Goal: Task Accomplishment & Management: Manage account settings

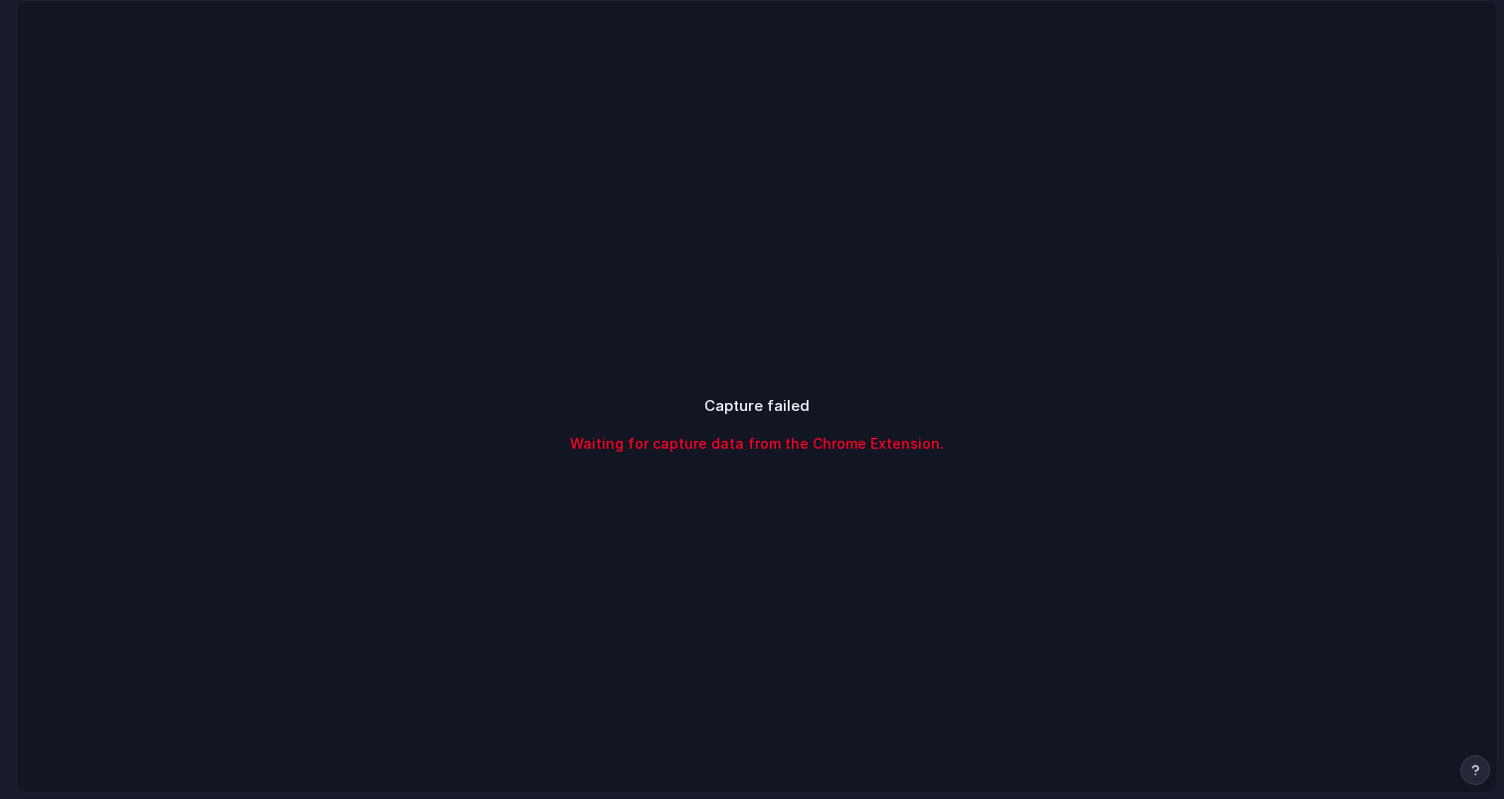
click at [1121, 176] on div "Capture failed Waiting for capture data from the Chrome Extension." at bounding box center [757, 424] width 1480 height 847
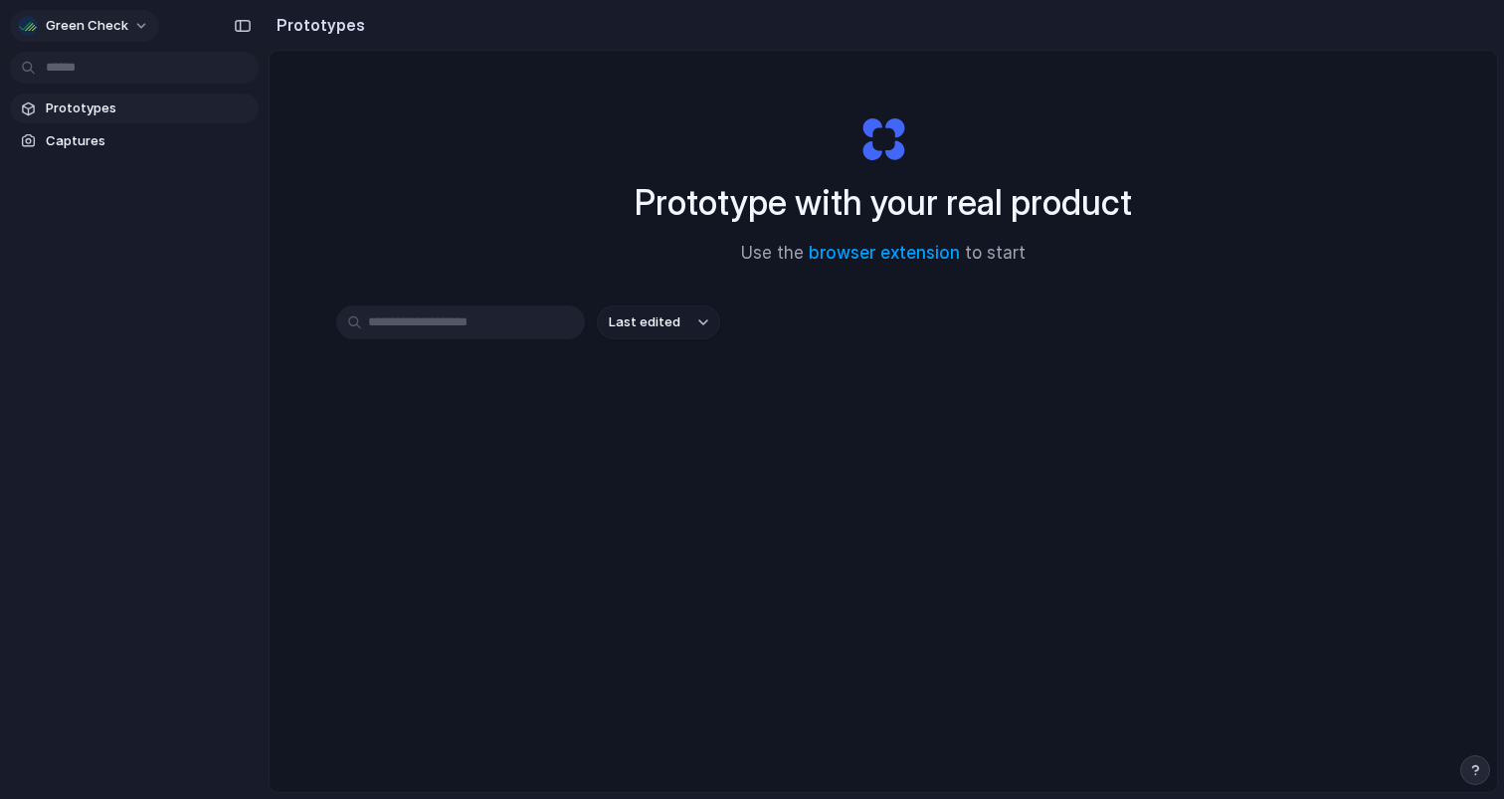
click at [141, 17] on button "Green Check" at bounding box center [84, 26] width 149 height 32
click at [98, 74] on li "Settings" at bounding box center [96, 71] width 165 height 32
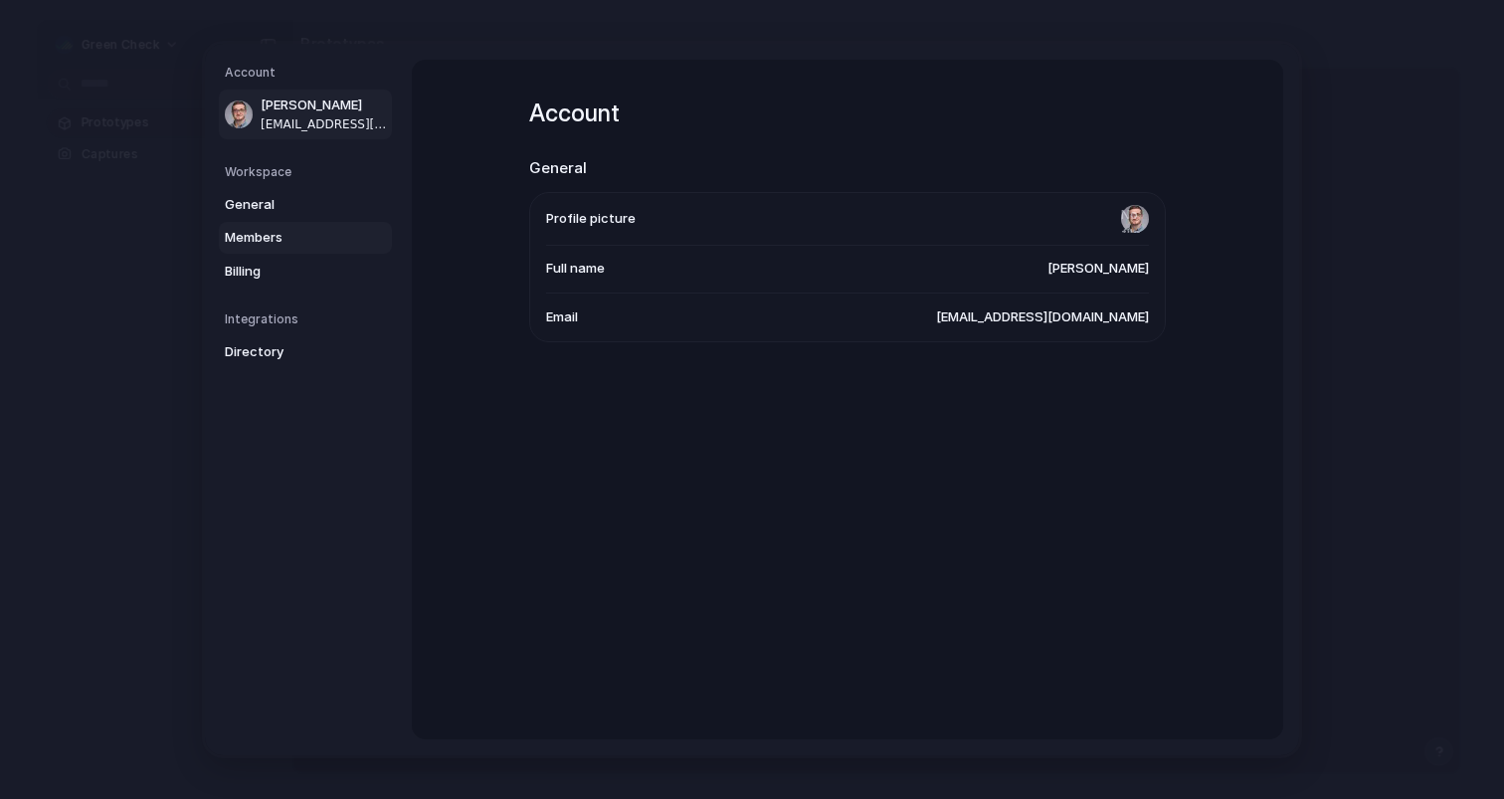
click at [289, 243] on span "Members" at bounding box center [288, 238] width 127 height 20
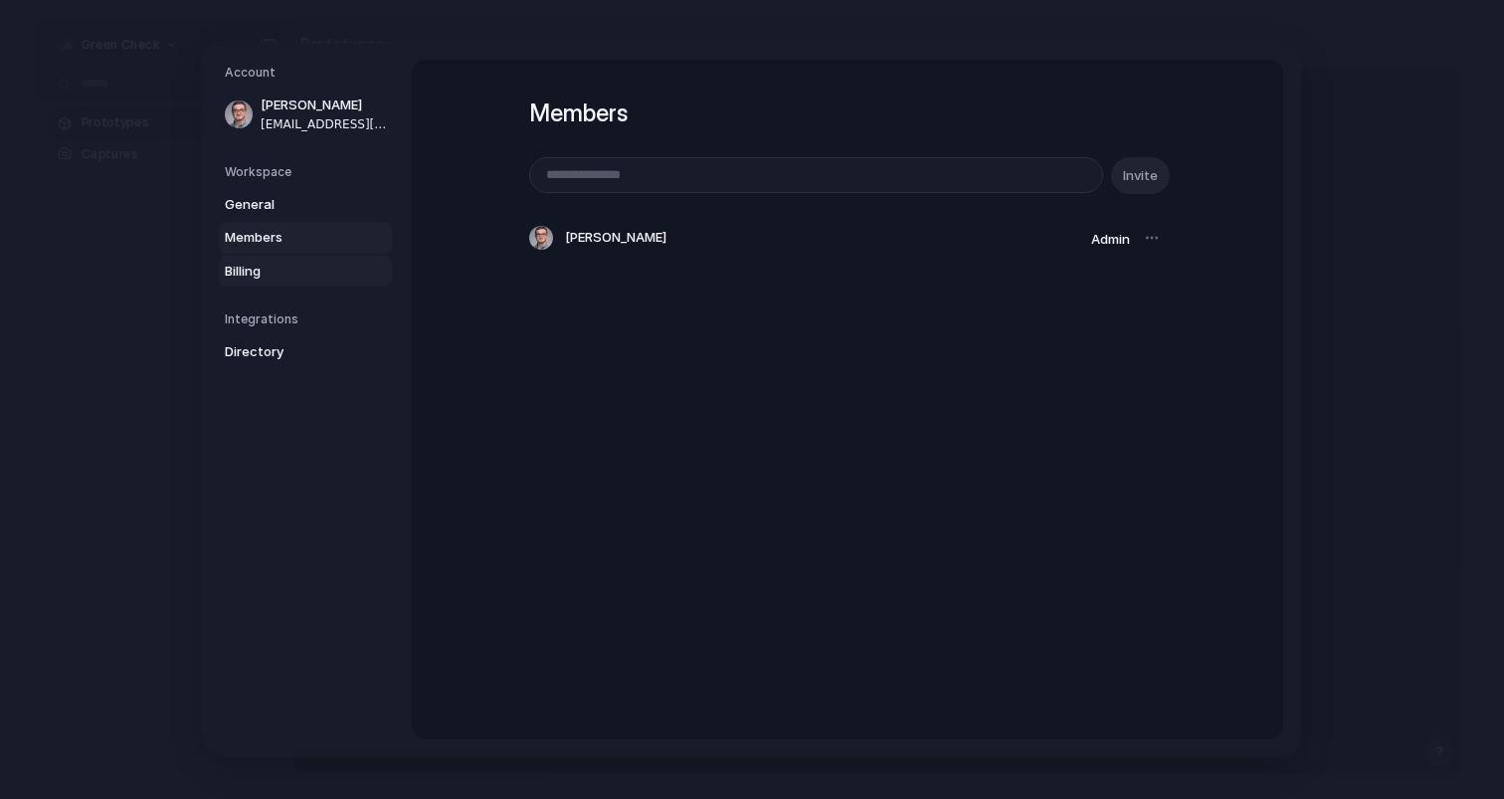
click at [281, 262] on span "Billing" at bounding box center [288, 272] width 127 height 20
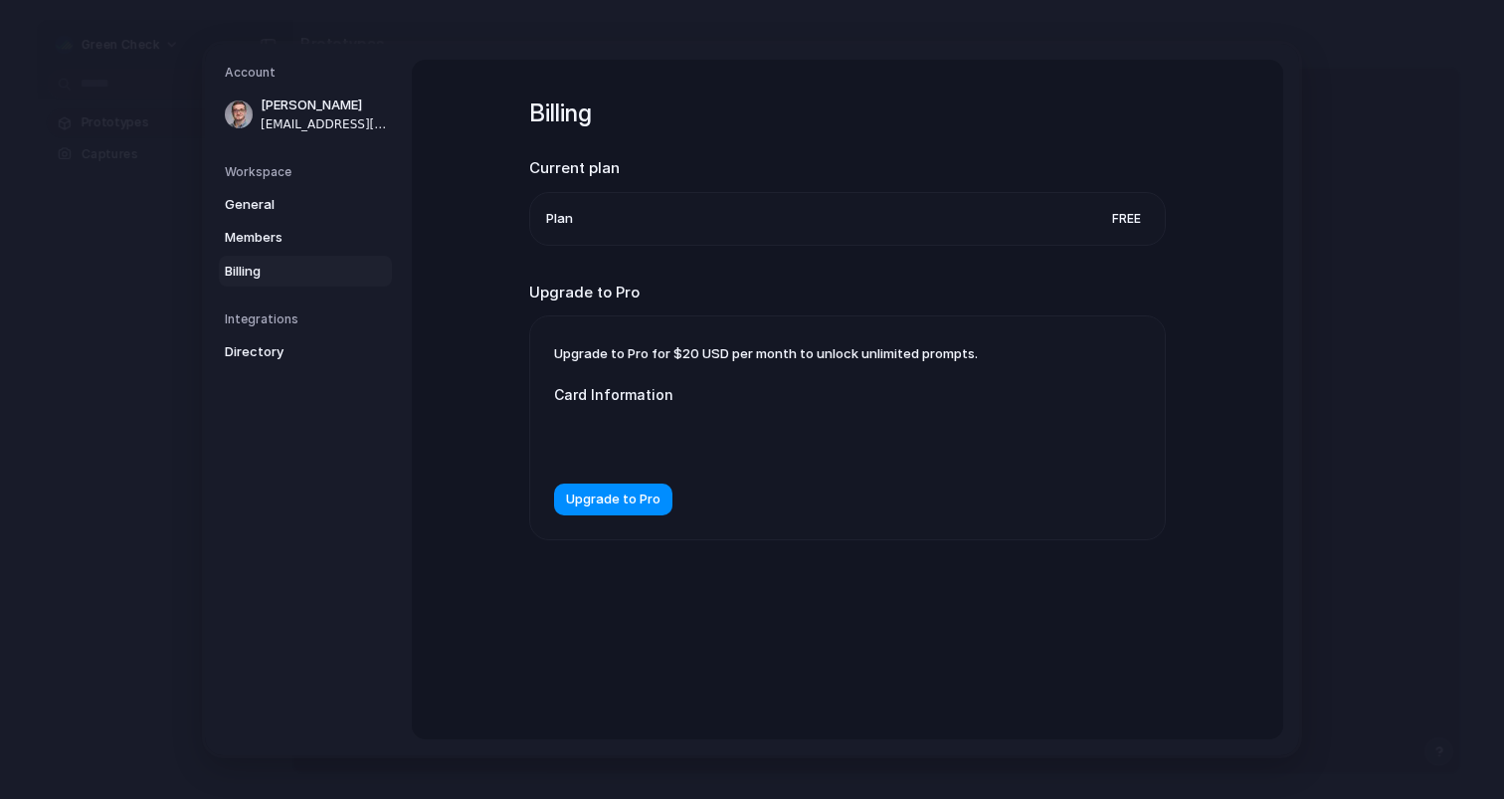
click at [697, 215] on li "Plan Free" at bounding box center [847, 219] width 603 height 52
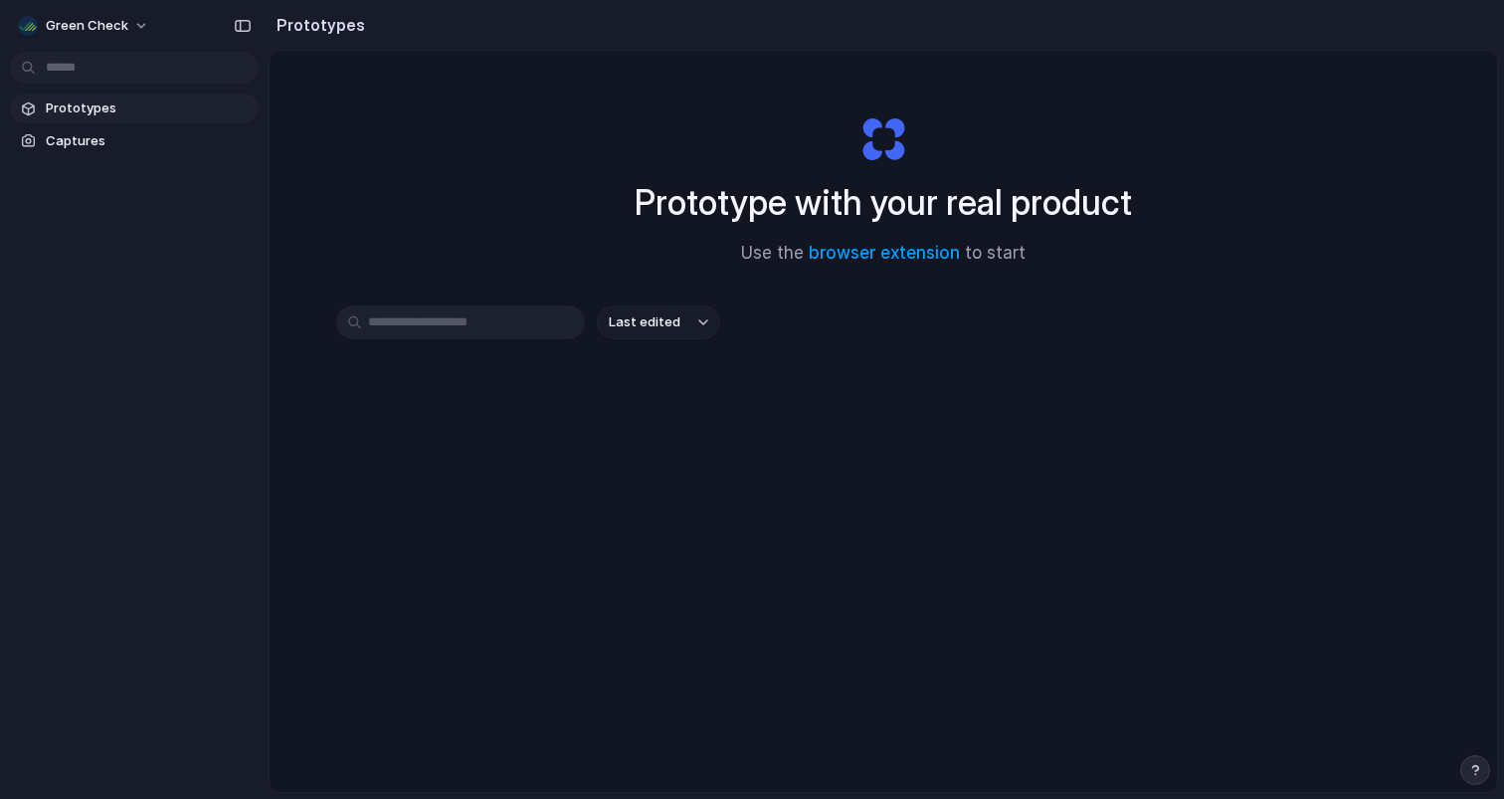
click at [1477, 767] on div "button" at bounding box center [1475, 770] width 14 height 14
click at [1361, 450] on div "Last edited" at bounding box center [883, 392] width 1094 height 175
